Goal: Transaction & Acquisition: Download file/media

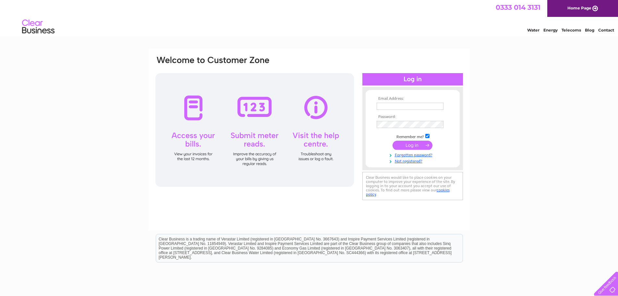
type input "info@candgltd.co.uk"
click at [423, 146] on input "submit" at bounding box center [413, 145] width 40 height 9
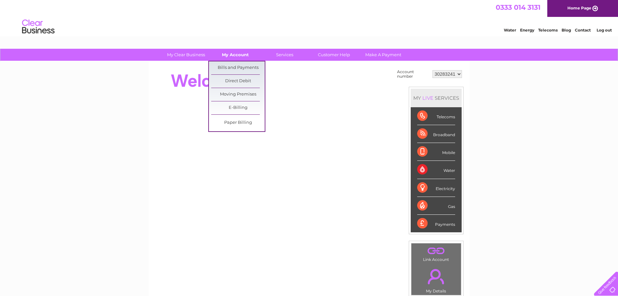
click at [227, 54] on link "My Account" at bounding box center [236, 55] width 54 height 12
click at [225, 66] on link "Bills and Payments" at bounding box center [238, 67] width 54 height 13
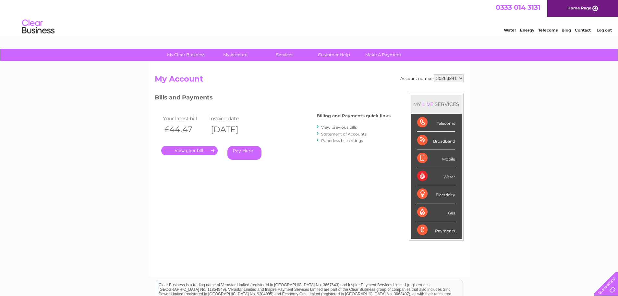
click at [339, 128] on link "View previous bills" at bounding box center [339, 127] width 36 height 5
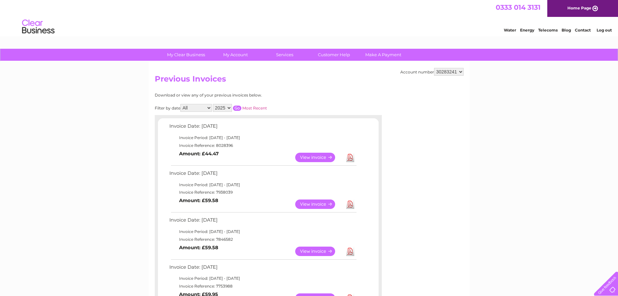
drag, startPoint x: 232, startPoint y: 145, endPoint x: 217, endPoint y: 146, distance: 15.3
click at [217, 146] on td "Invoice Reference: 8028396" at bounding box center [263, 146] width 190 height 8
copy td "8028396"
drag, startPoint x: 232, startPoint y: 192, endPoint x: 216, endPoint y: 194, distance: 16.3
click at [216, 194] on td "Invoice Reference: 7938039" at bounding box center [263, 192] width 190 height 8
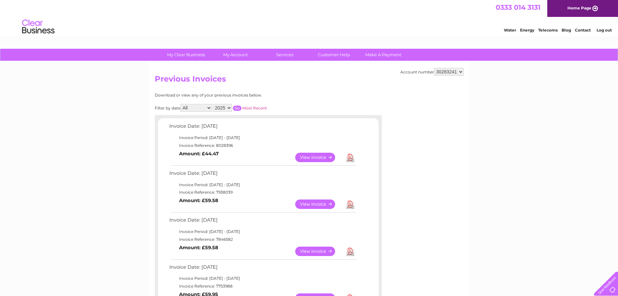
copy td "7938039"
drag, startPoint x: 231, startPoint y: 240, endPoint x: 219, endPoint y: 242, distance: 11.8
click at [217, 241] on td "Invoice Reference: 7846582" at bounding box center [263, 239] width 190 height 8
copy td "7846582"
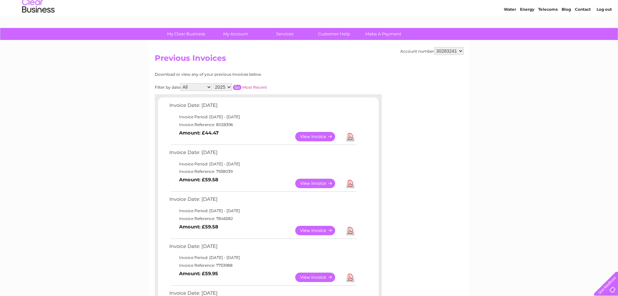
scroll to position [32, 0]
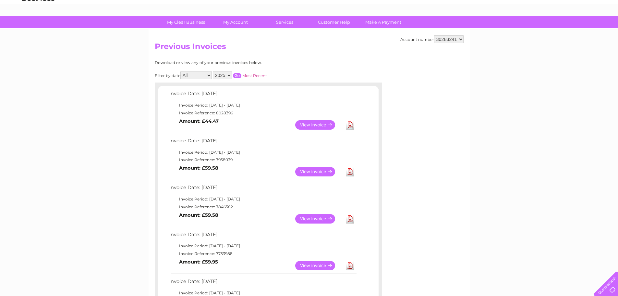
drag, startPoint x: 232, startPoint y: 253, endPoint x: 216, endPoint y: 253, distance: 16.6
click at [216, 253] on td "Invoice Reference: 7753988" at bounding box center [263, 254] width 190 height 8
copy td "7753988"
drag, startPoint x: 231, startPoint y: 113, endPoint x: 216, endPoint y: 113, distance: 15.6
click at [216, 113] on td "Invoice Reference: 8028396" at bounding box center [263, 113] width 190 height 8
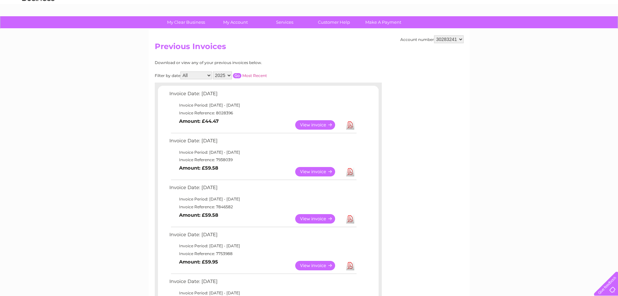
copy td "8028396"
drag, startPoint x: 232, startPoint y: 160, endPoint x: 216, endPoint y: 160, distance: 15.9
click at [216, 160] on td "Invoice Reference: 7938039" at bounding box center [263, 160] width 190 height 8
copy td "7938039"
click at [350, 125] on link "Download" at bounding box center [350, 124] width 8 height 9
